Goal: Information Seeking & Learning: Compare options

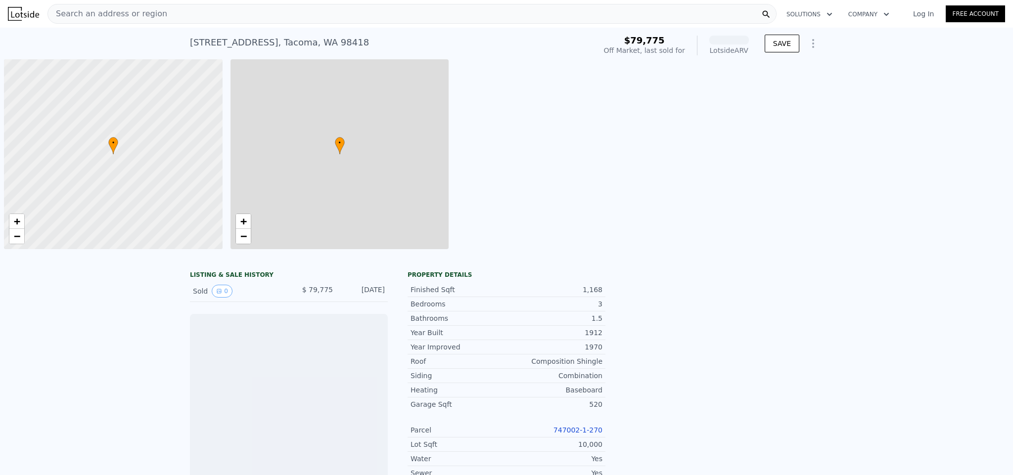
scroll to position [0, 4]
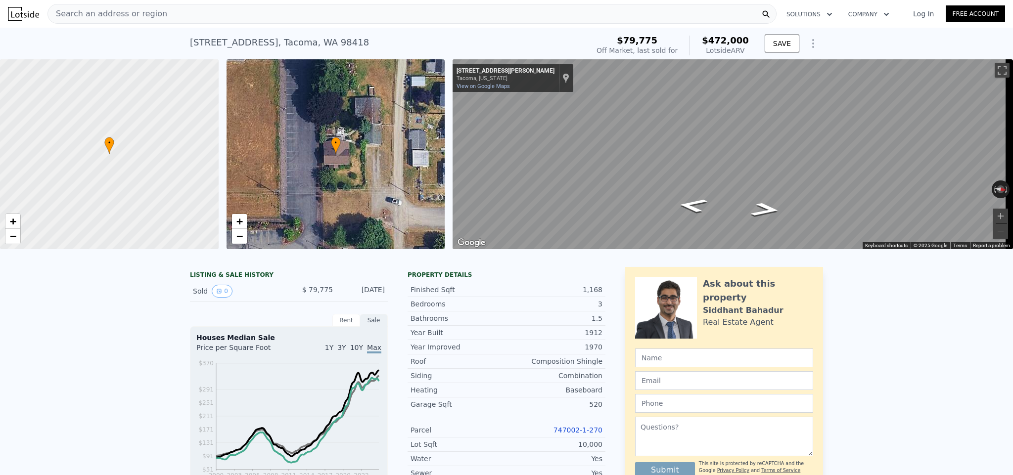
click at [81, 14] on span "Search an address or region" at bounding box center [107, 14] width 119 height 12
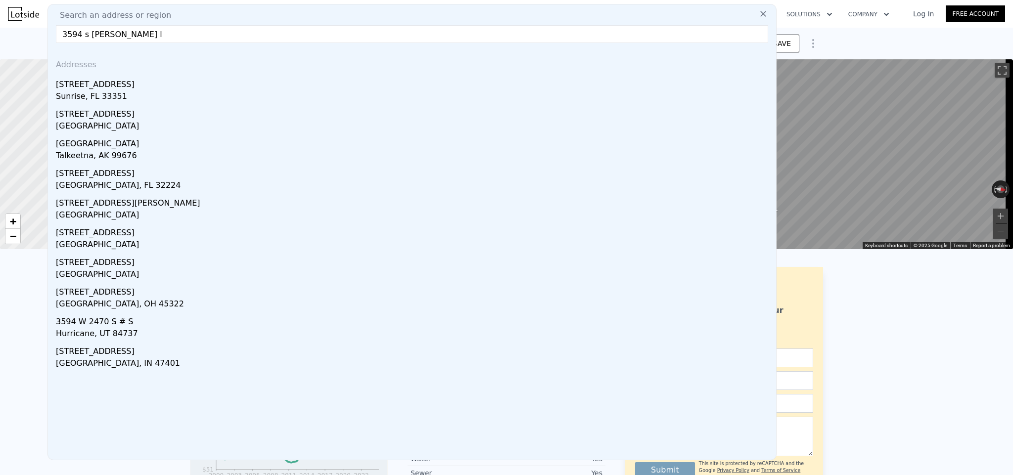
type input "3594 s crandall ln"
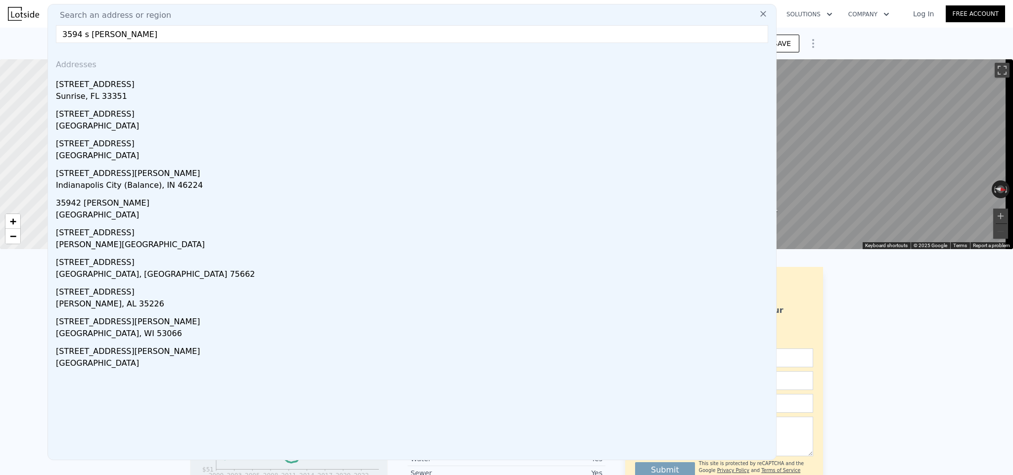
drag, startPoint x: 161, startPoint y: 33, endPoint x: 5, endPoint y: 6, distance: 158.5
click at [5, 6] on div "Search an address or region Search an address or region 3594 s crandall ln Addr…" at bounding box center [506, 14] width 1013 height 24
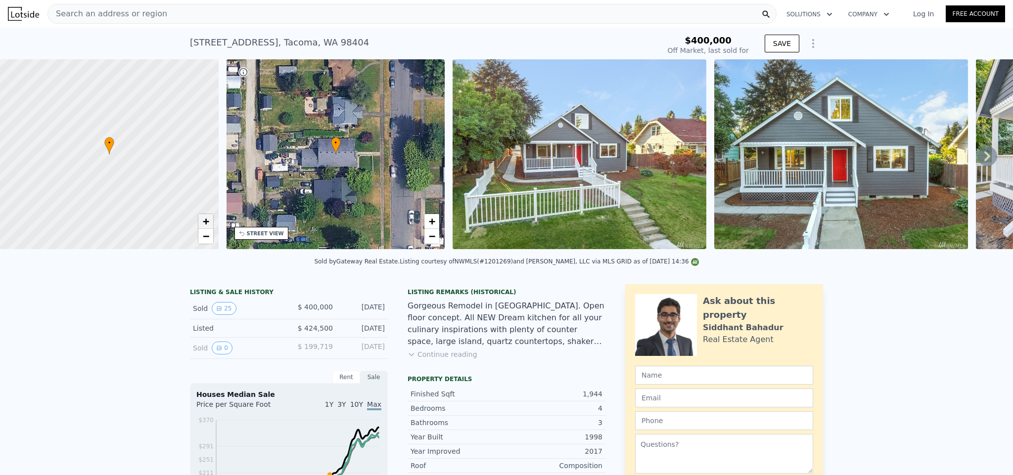
click at [203, 222] on span "+" at bounding box center [205, 221] width 6 height 12
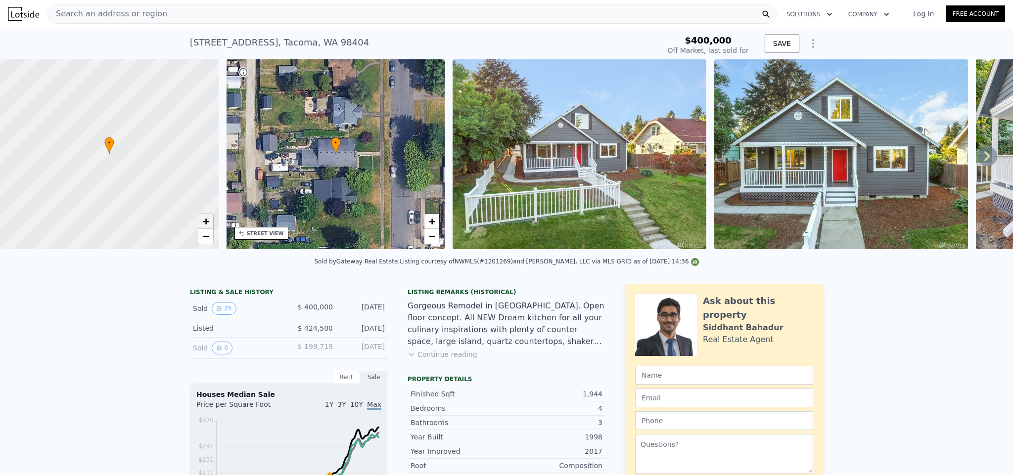
click at [203, 222] on span "+" at bounding box center [205, 221] width 6 height 12
click at [985, 158] on icon at bounding box center [988, 156] width 20 height 20
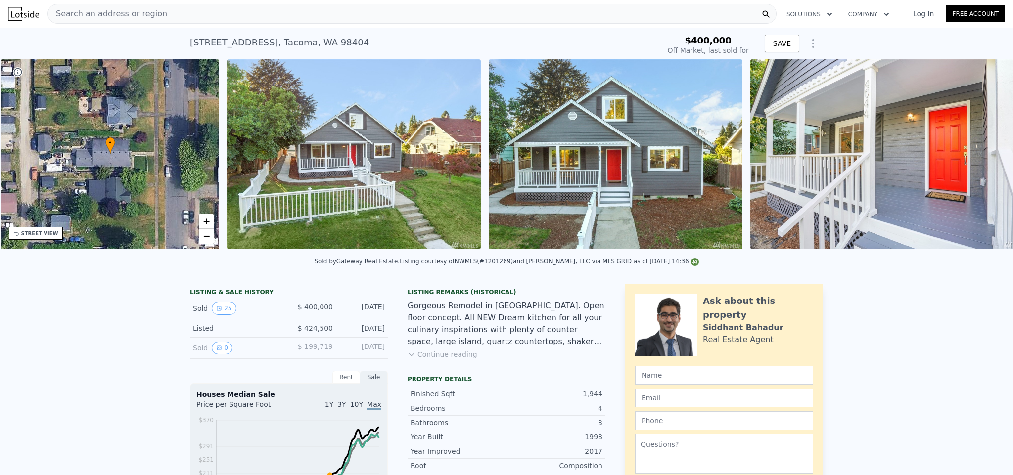
click at [985, 158] on img at bounding box center [892, 154] width 285 height 190
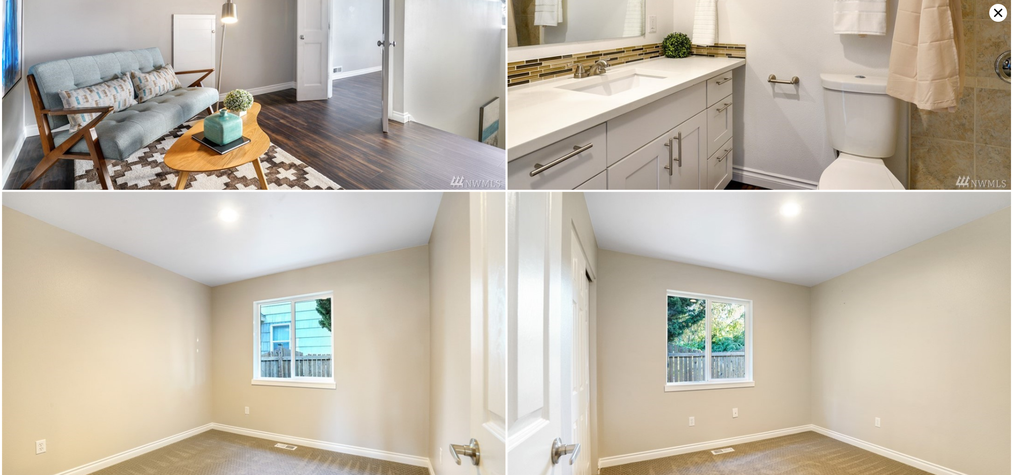
scroll to position [3058, 0]
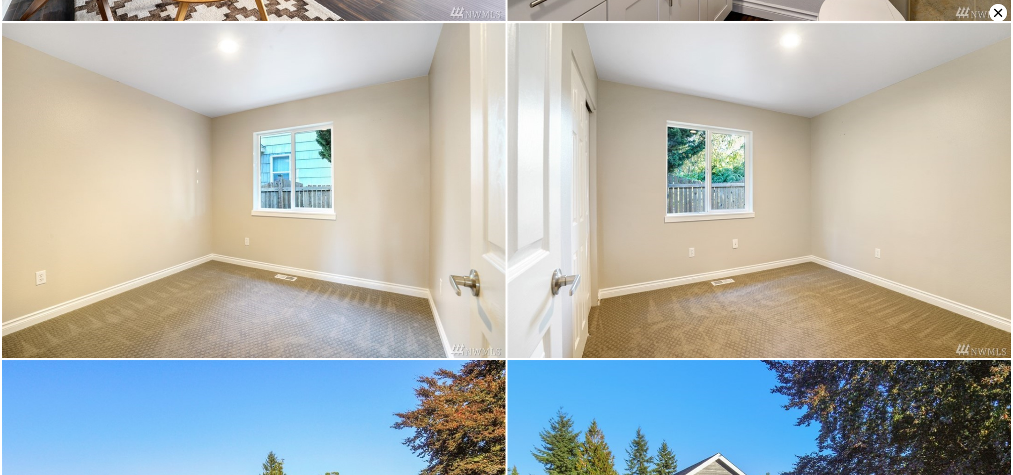
click at [995, 12] on icon at bounding box center [998, 13] width 18 height 18
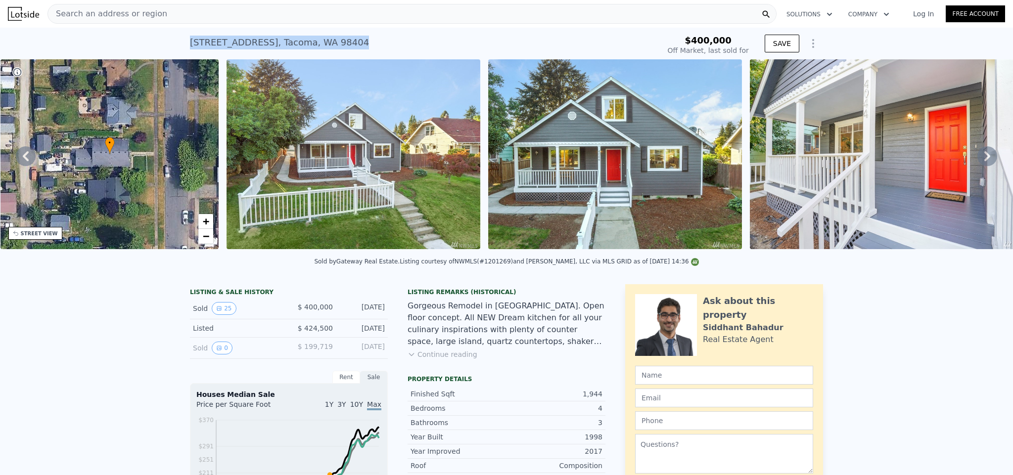
drag, startPoint x: 214, startPoint y: 43, endPoint x: 346, endPoint y: 43, distance: 132.1
click at [346, 43] on div "[STREET_ADDRESS] Sold [DATE] for $400k $400,000 Off Market, last sold for SAVE" at bounding box center [506, 44] width 1013 height 32
copy div "[STREET_ADDRESS]"
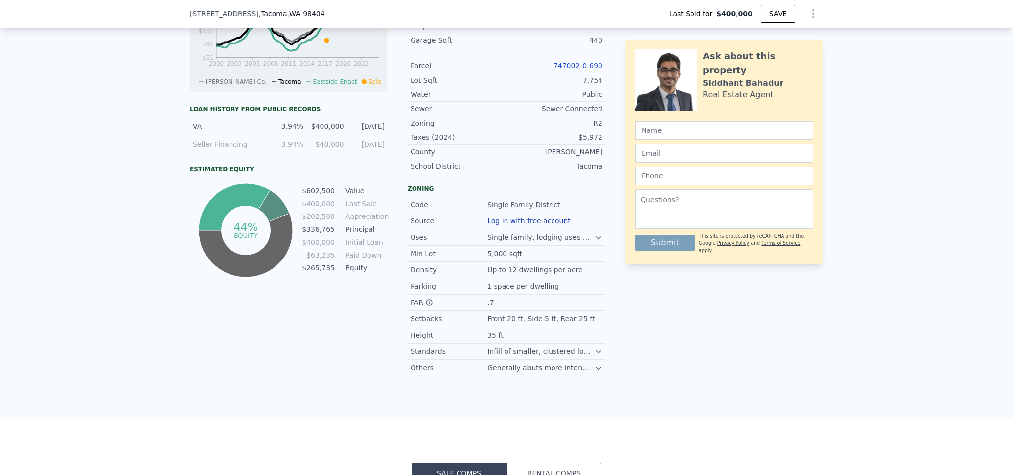
type input "$ 602,000"
type input "$ 135,268"
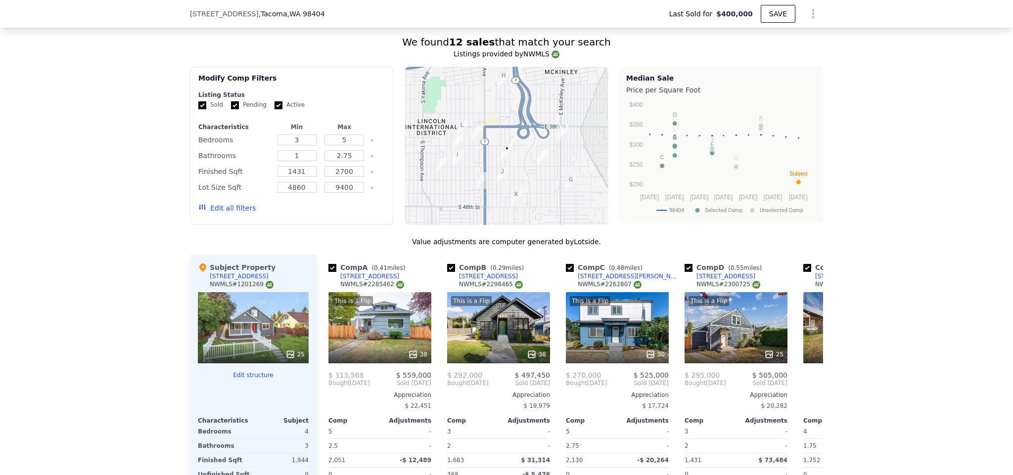
scroll to position [927, 0]
drag, startPoint x: 273, startPoint y: 112, endPoint x: 259, endPoint y: 110, distance: 13.5
click at [275, 109] on input "Active" at bounding box center [279, 105] width 8 height 8
checkbox input "false"
click at [234, 109] on input "Pending" at bounding box center [235, 105] width 8 height 8
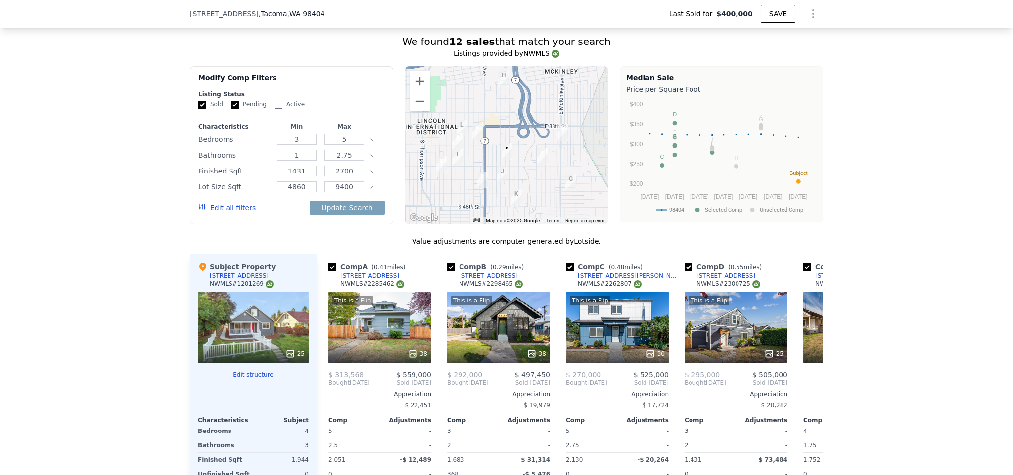
checkbox input "false"
click at [231, 213] on button "Edit all filters" at bounding box center [226, 208] width 57 height 10
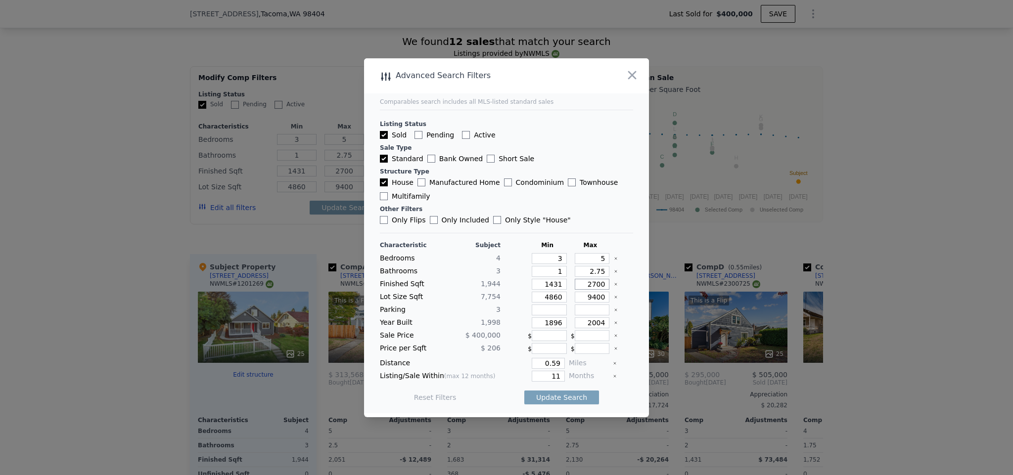
click at [589, 283] on input "2700" at bounding box center [592, 284] width 35 height 11
type input "2500"
type input "200"
type input "2"
type input "20"
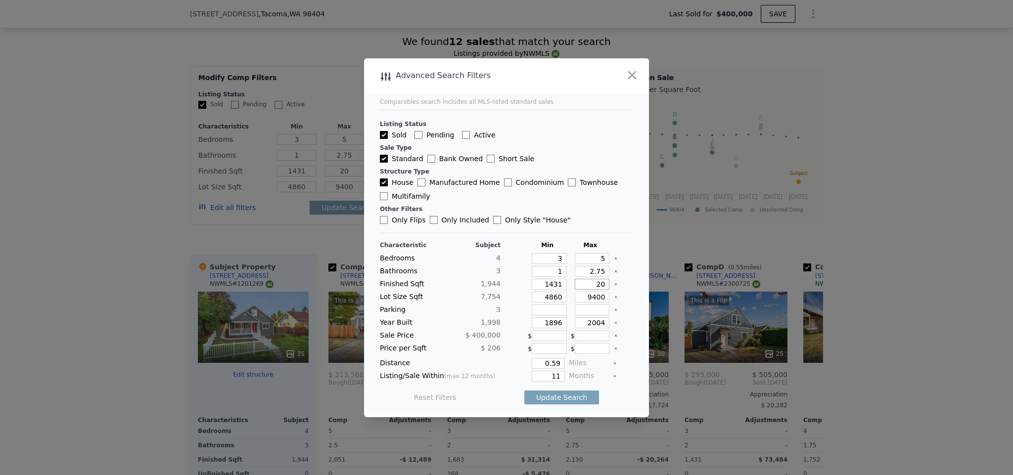
type input "2"
type input "25"
type input "250"
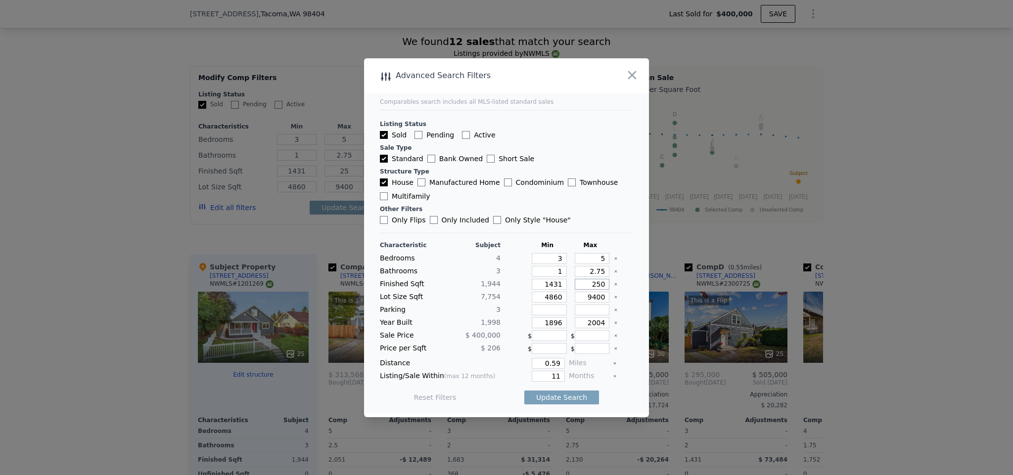
type input "250"
type input "2500"
drag, startPoint x: 556, startPoint y: 378, endPoint x: 546, endPoint y: 378, distance: 9.9
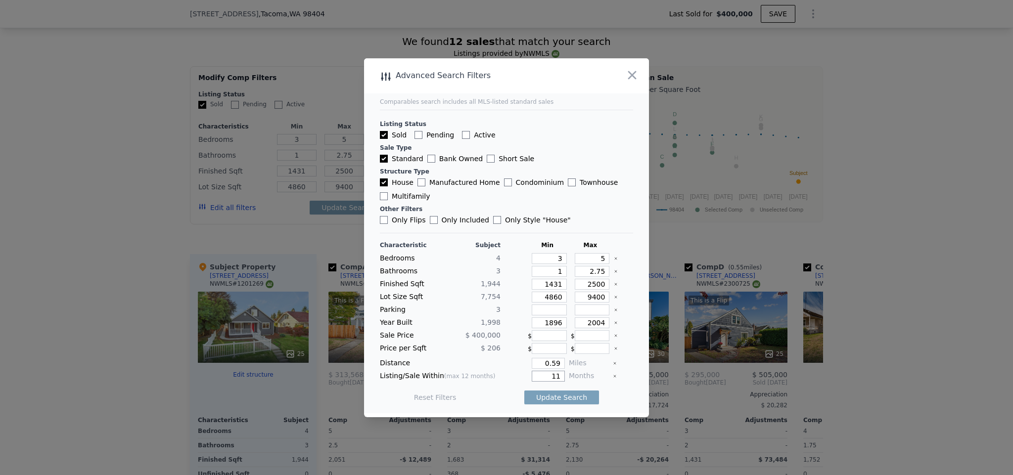
click at [546, 378] on input "11" at bounding box center [548, 376] width 33 height 11
type input "5"
click at [545, 399] on button "Update Search" at bounding box center [561, 398] width 75 height 14
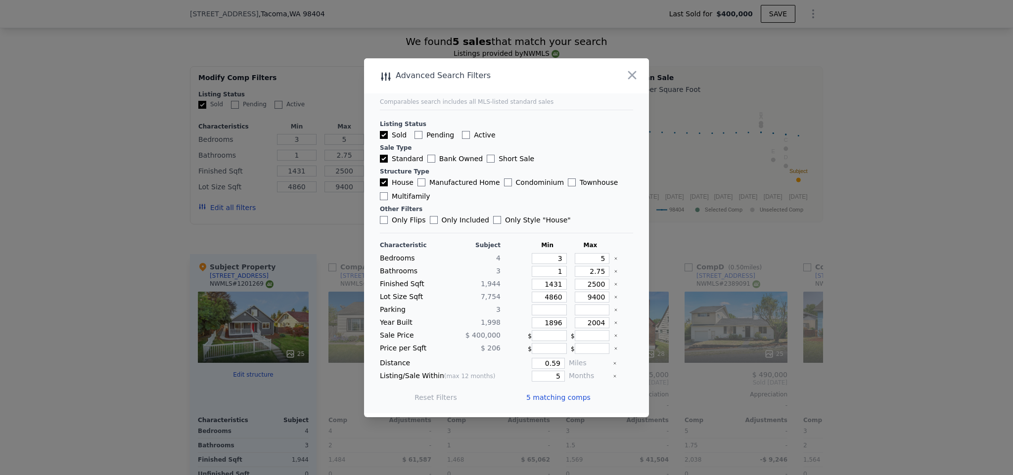
click at [546, 399] on span "5 matching comps" at bounding box center [558, 398] width 64 height 10
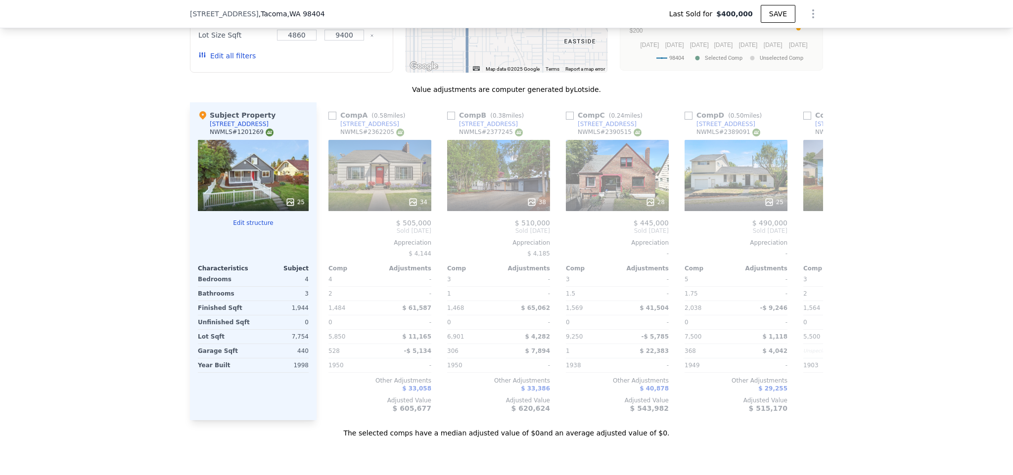
scroll to position [1099, 0]
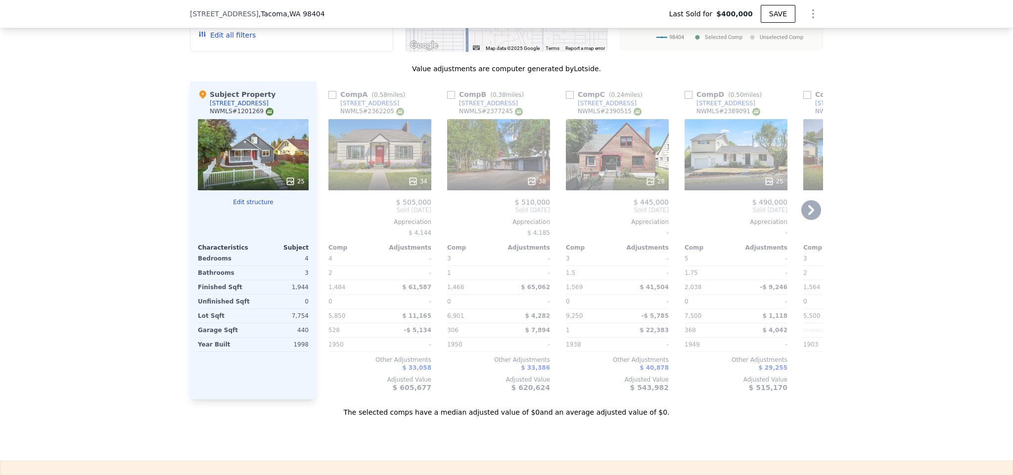
click at [330, 99] on input "checkbox" at bounding box center [332, 95] width 8 height 8
checkbox input "true"
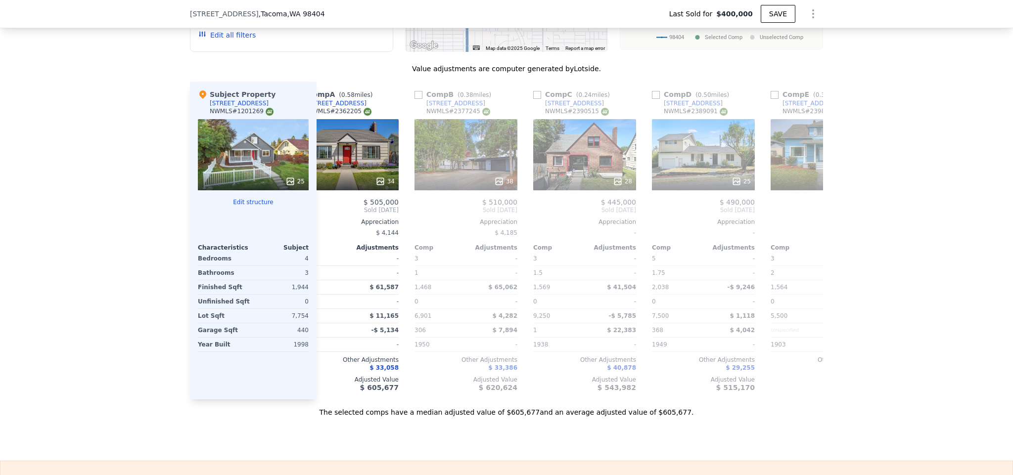
scroll to position [0, 34]
click at [413, 99] on input "checkbox" at bounding box center [417, 95] width 8 height 8
checkbox input "true"
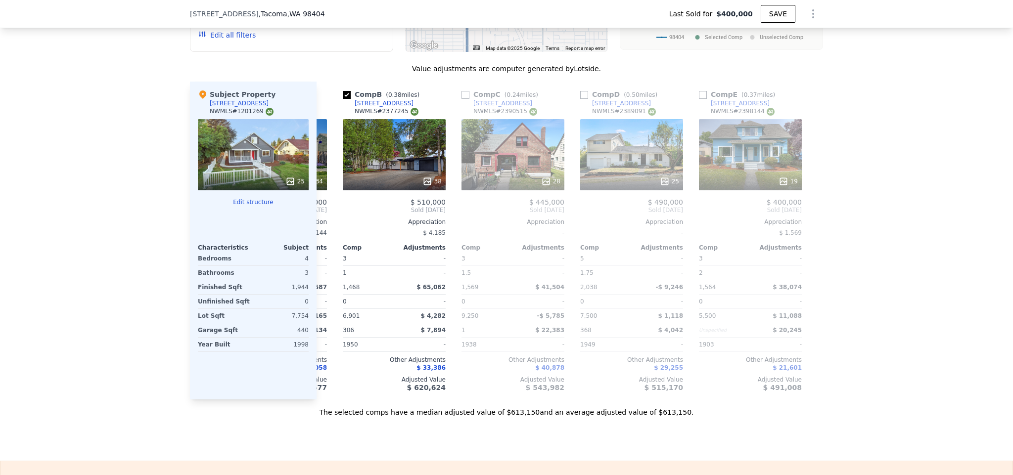
scroll to position [0, 111]
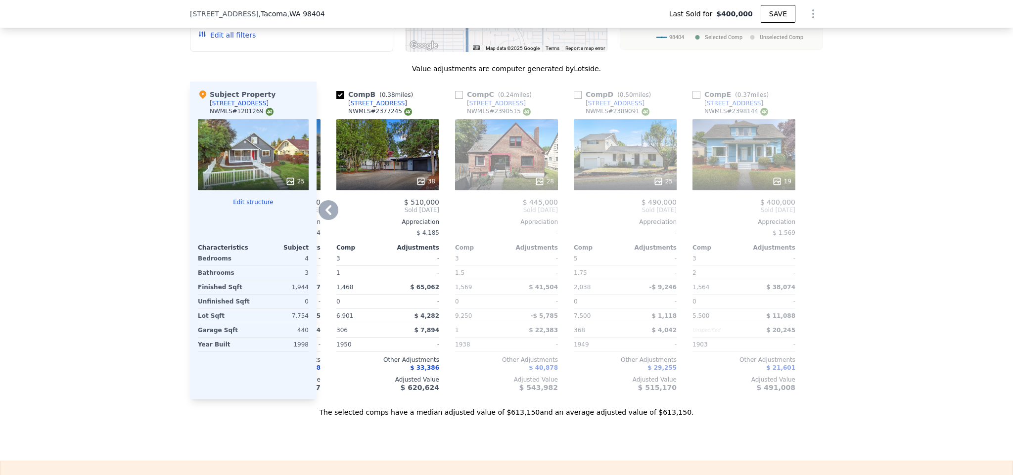
click at [456, 99] on input "checkbox" at bounding box center [459, 95] width 8 height 8
checkbox input "true"
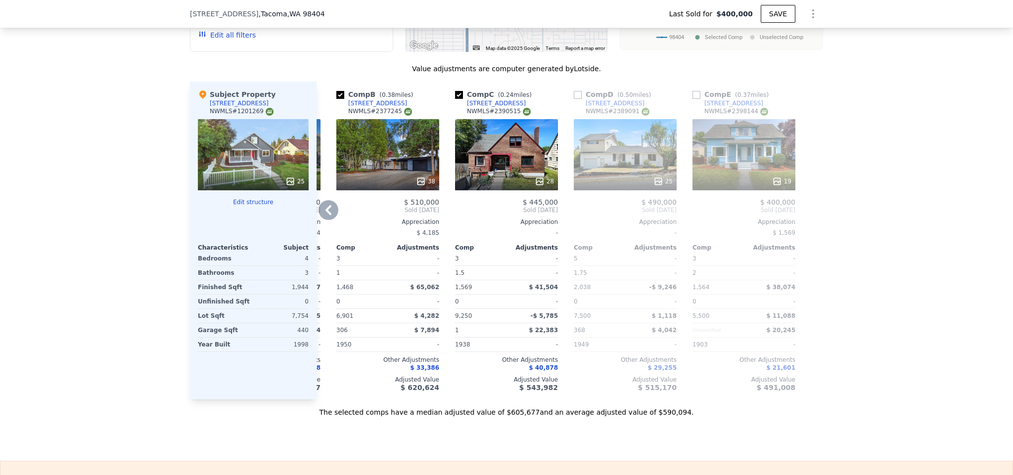
click at [574, 99] on input "checkbox" at bounding box center [578, 95] width 8 height 8
checkbox input "true"
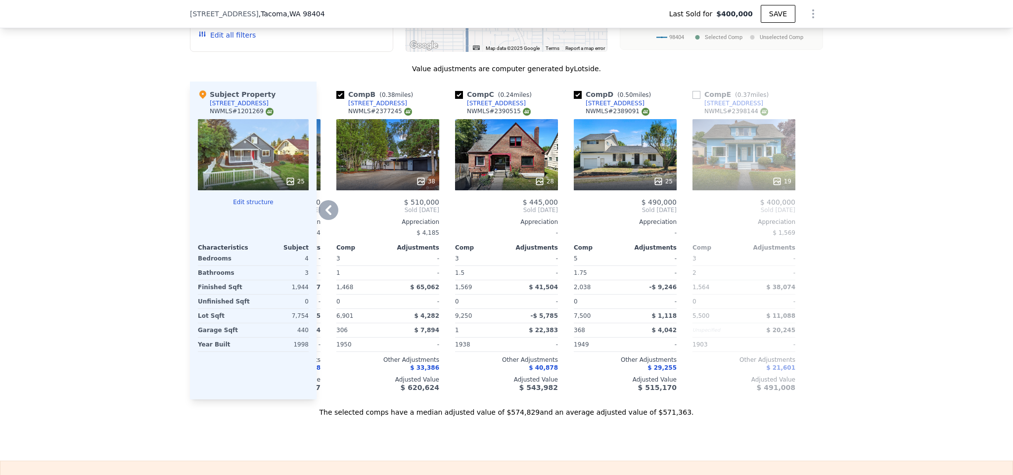
click at [694, 99] on input "checkbox" at bounding box center [697, 95] width 8 height 8
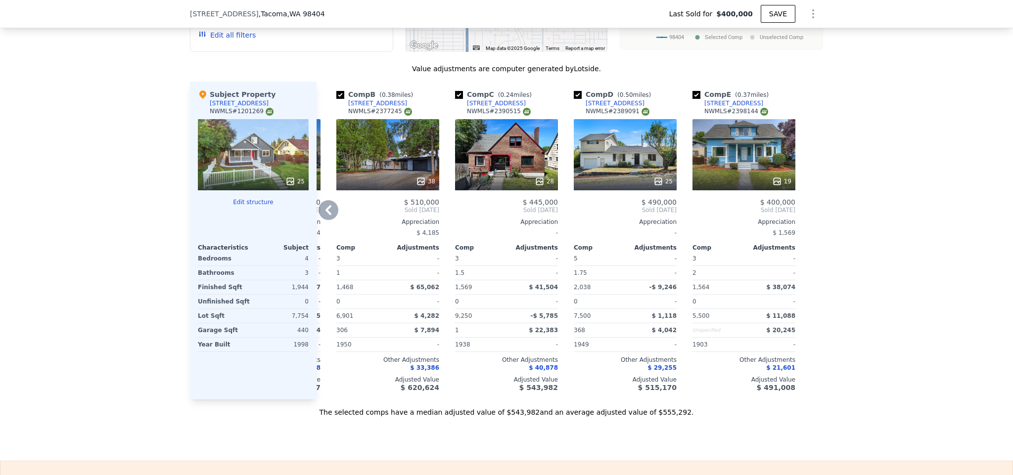
click at [694, 99] on input "checkbox" at bounding box center [697, 95] width 8 height 8
checkbox input "false"
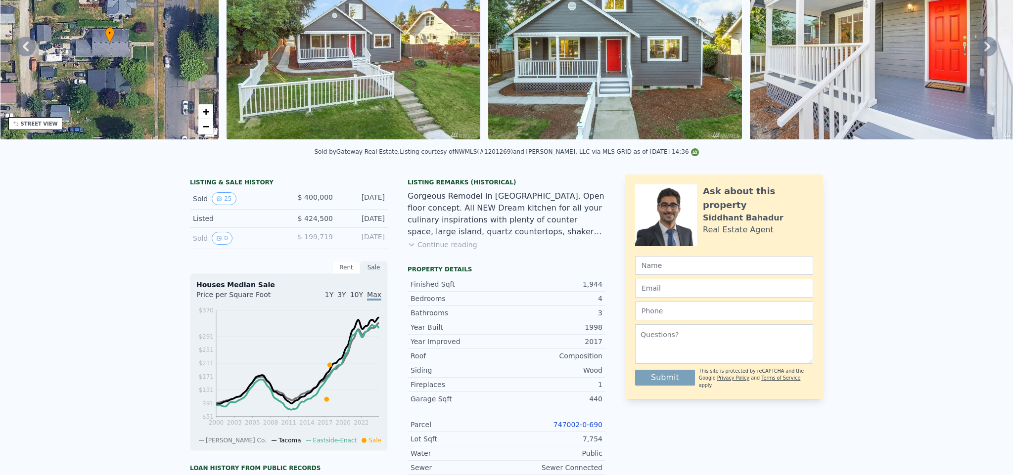
scroll to position [0, 0]
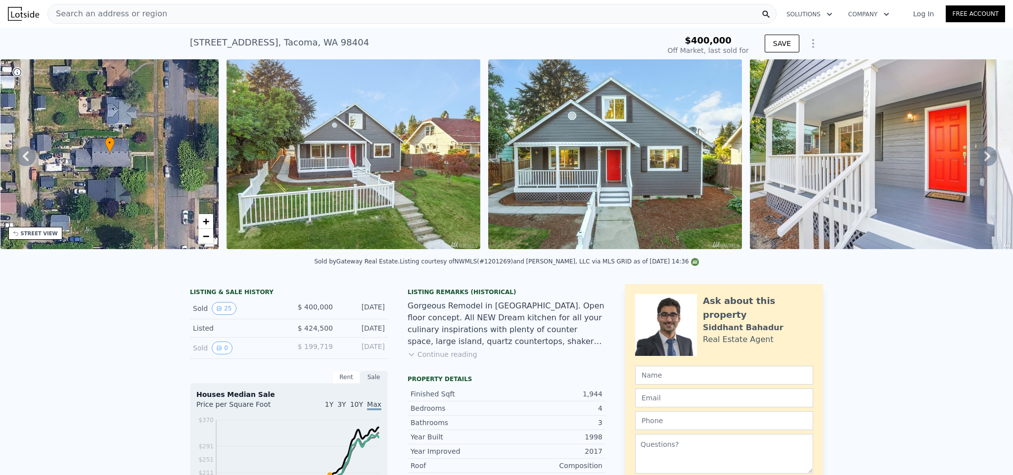
checkbox input "true"
type input "2700"
checkbox input "false"
